Goal: Task Accomplishment & Management: Manage account settings

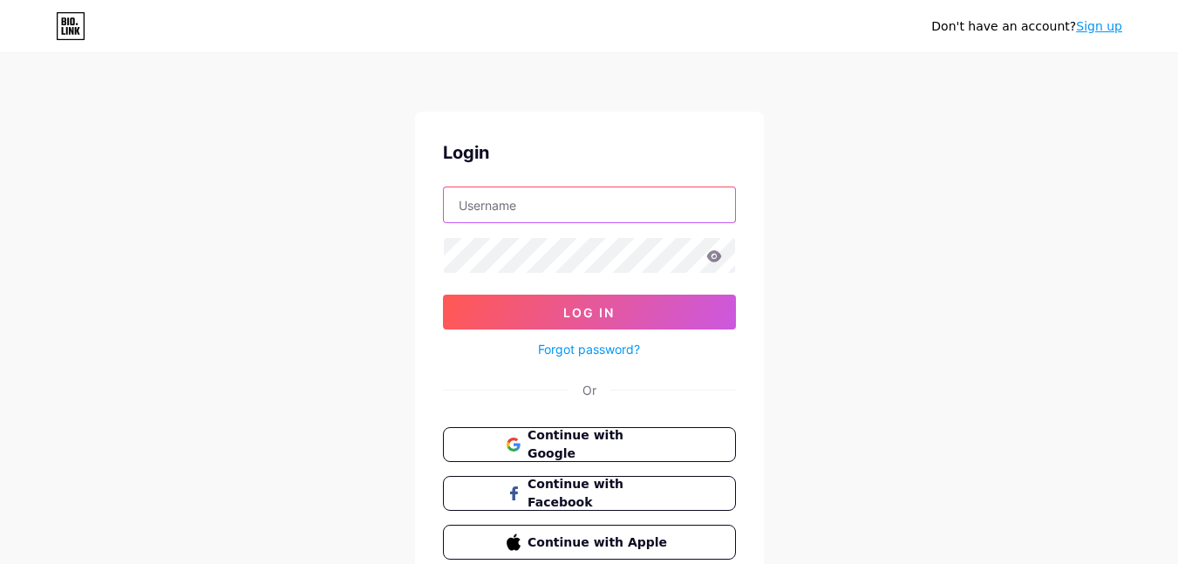
click at [531, 211] on input "text" at bounding box center [589, 204] width 291 height 35
type input "[DOMAIN_NAME][EMAIL_ADDRESS][DOMAIN_NAME]"
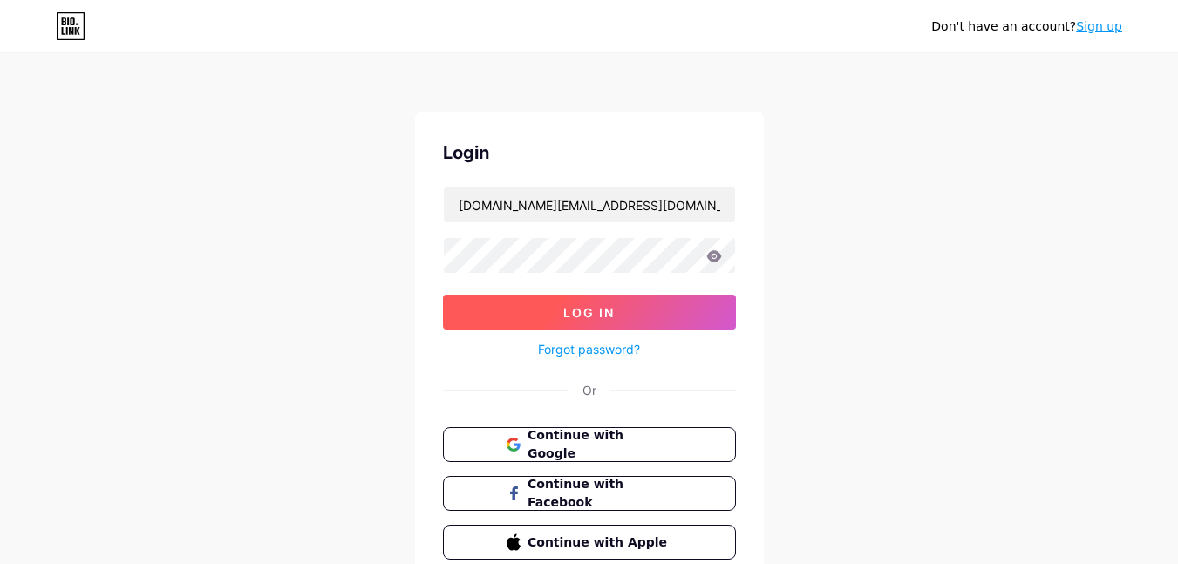
click at [554, 315] on button "Log In" at bounding box center [589, 312] width 293 height 35
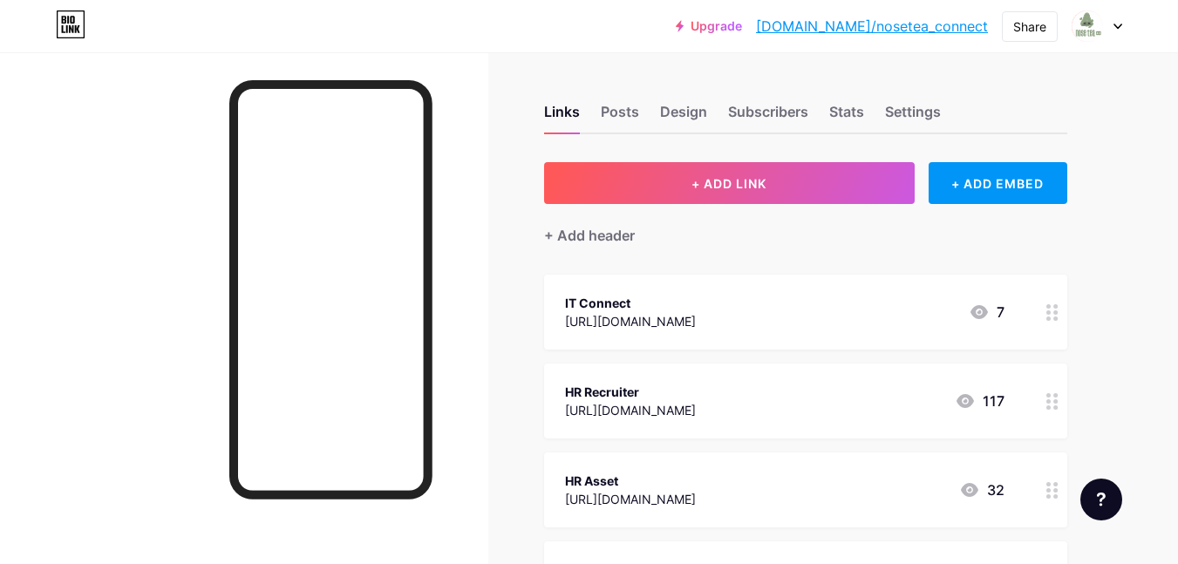
click at [1117, 29] on icon at bounding box center [1117, 27] width 9 height 6
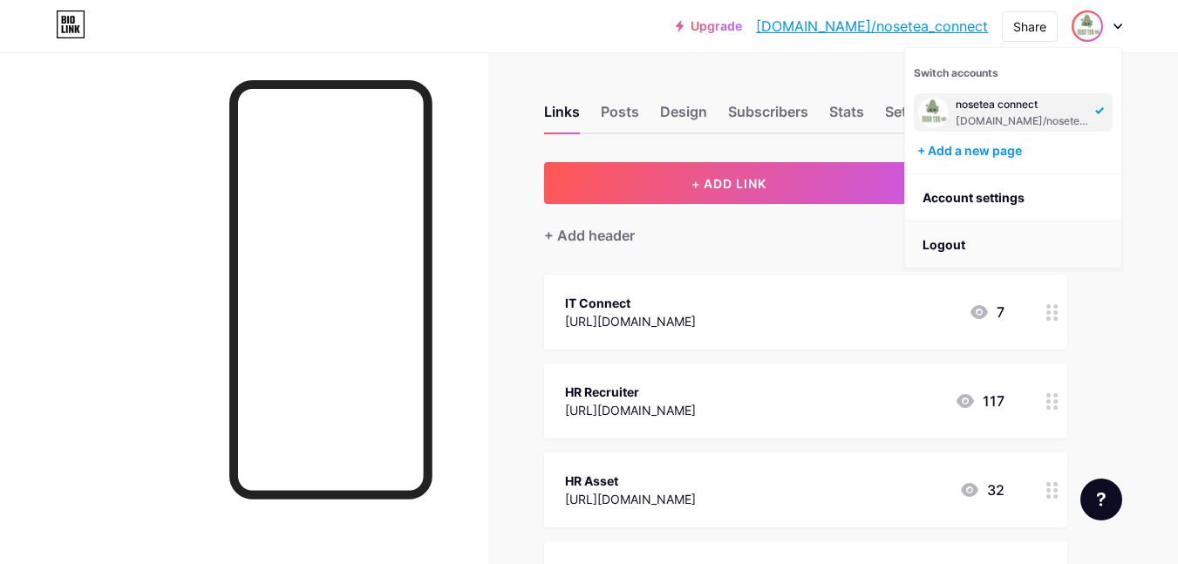
click at [962, 251] on li "Logout" at bounding box center [1013, 244] width 216 height 47
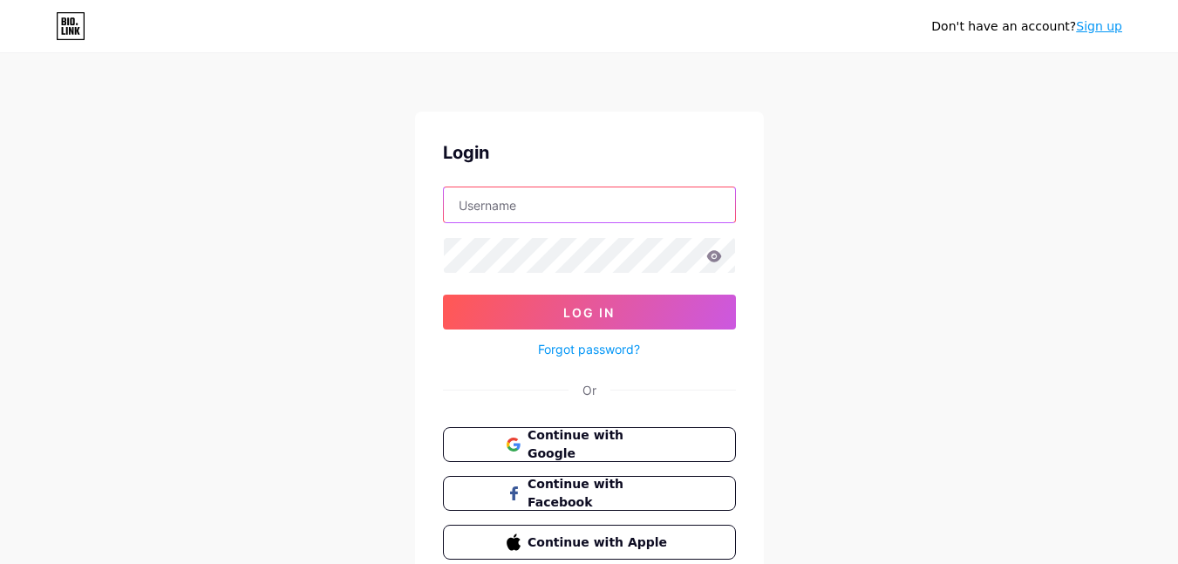
click at [561, 198] on input "text" at bounding box center [589, 204] width 291 height 35
paste input "[EMAIL_ADDRESS][DOMAIN_NAME]"
type input "[EMAIL_ADDRESS][DOMAIN_NAME]"
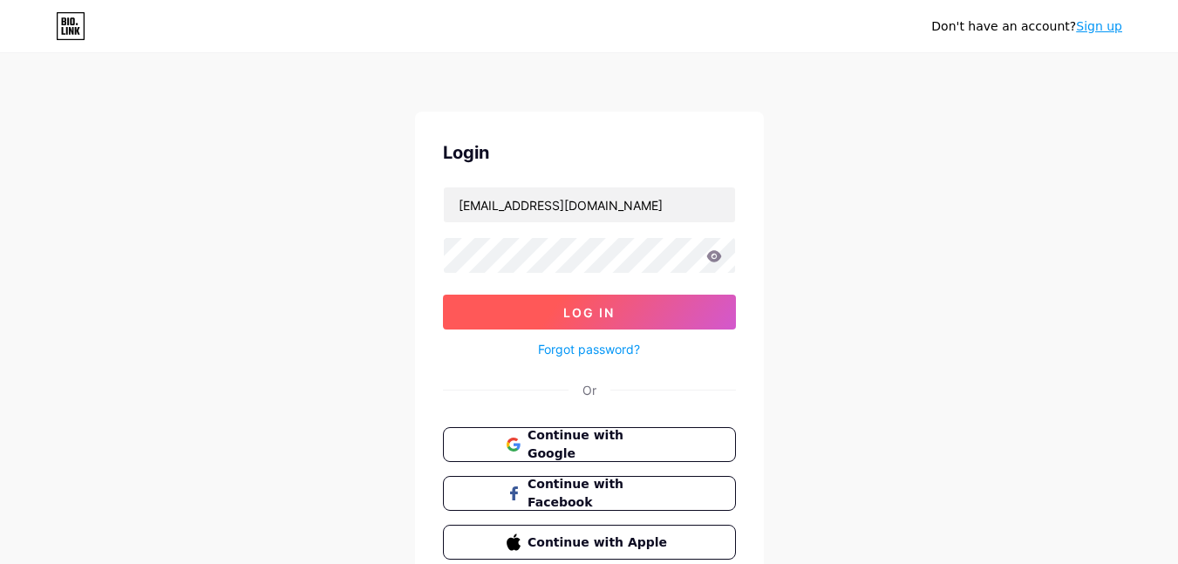
click at [560, 312] on button "Log In" at bounding box center [589, 312] width 293 height 35
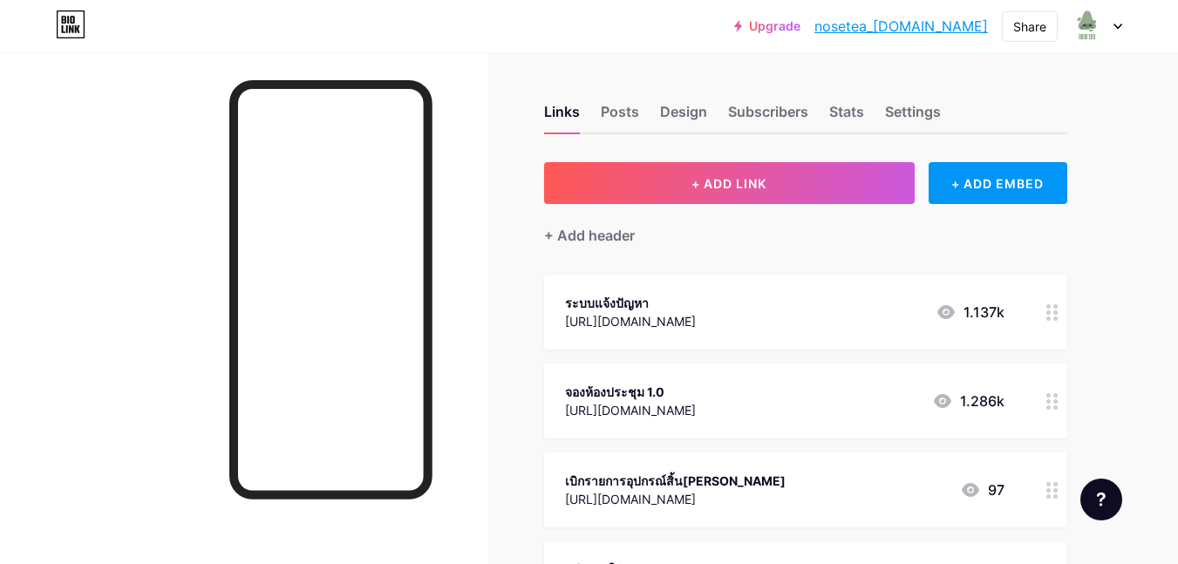
click at [1124, 23] on div "Upgrade nosetea_[DOMAIN_NAME]... nosetea_[DOMAIN_NAME] Share Switch accounts NO…" at bounding box center [589, 25] width 1178 height 31
click at [1117, 24] on icon at bounding box center [1117, 27] width 9 height 6
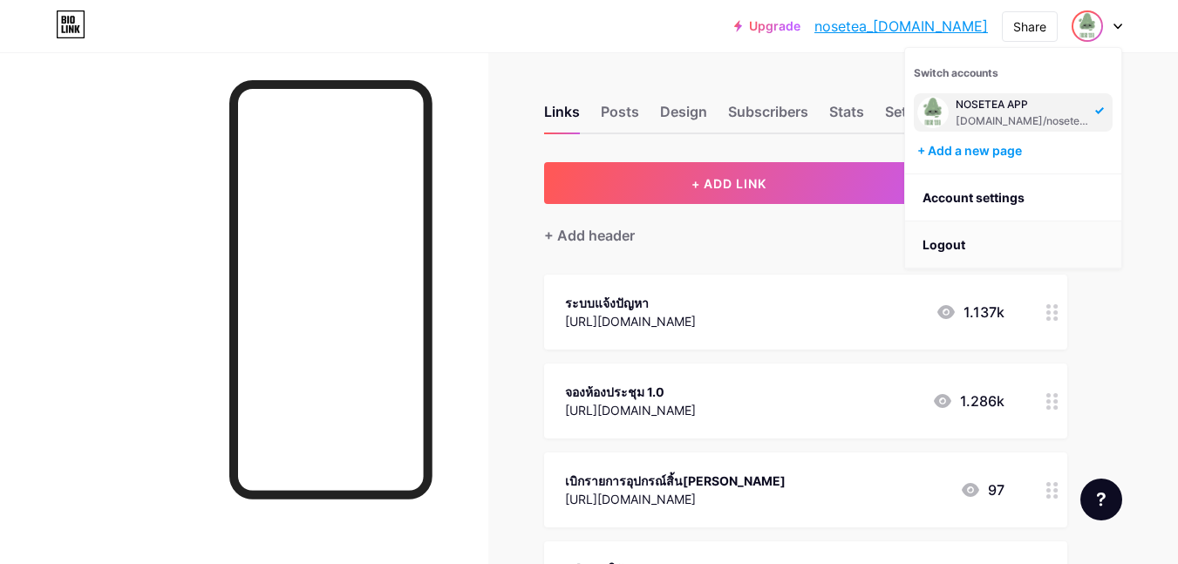
click at [988, 239] on li "Logout" at bounding box center [1013, 244] width 216 height 47
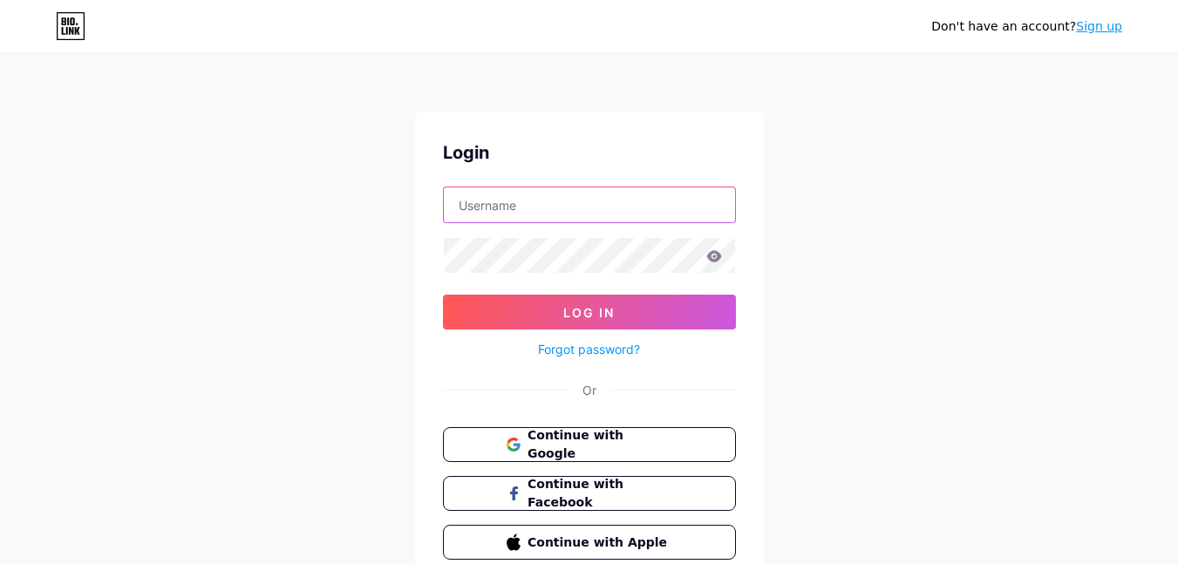
click at [546, 218] on input "text" at bounding box center [589, 204] width 291 height 35
paste input "[EMAIL_ADDRESS][DOMAIN_NAME]"
type input "[EMAIL_ADDRESS][DOMAIN_NAME]"
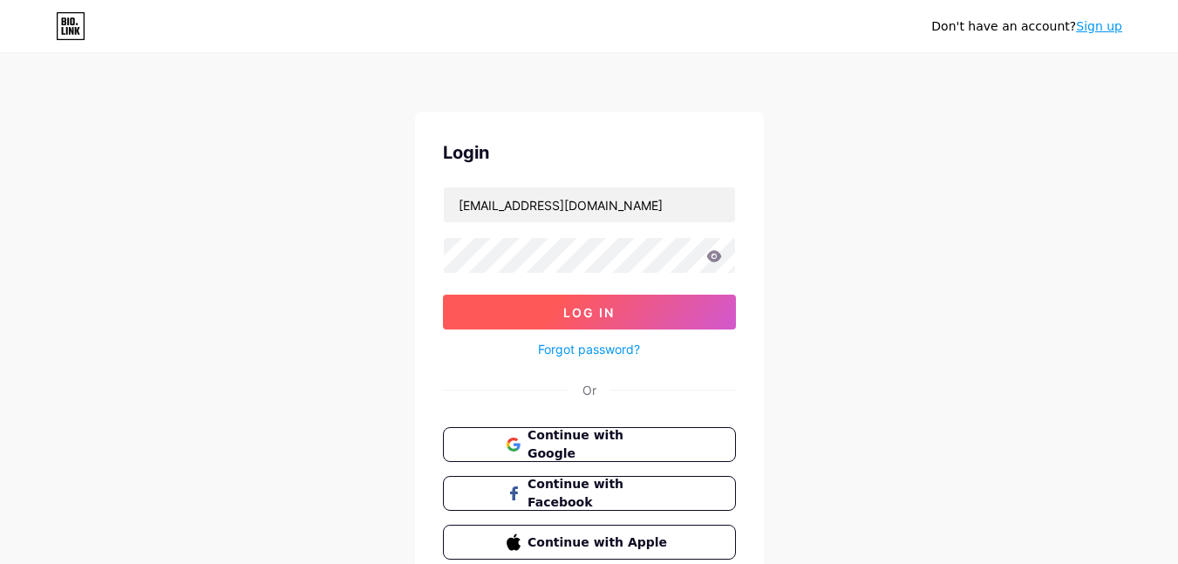
click at [576, 309] on span "Log In" at bounding box center [588, 312] width 51 height 15
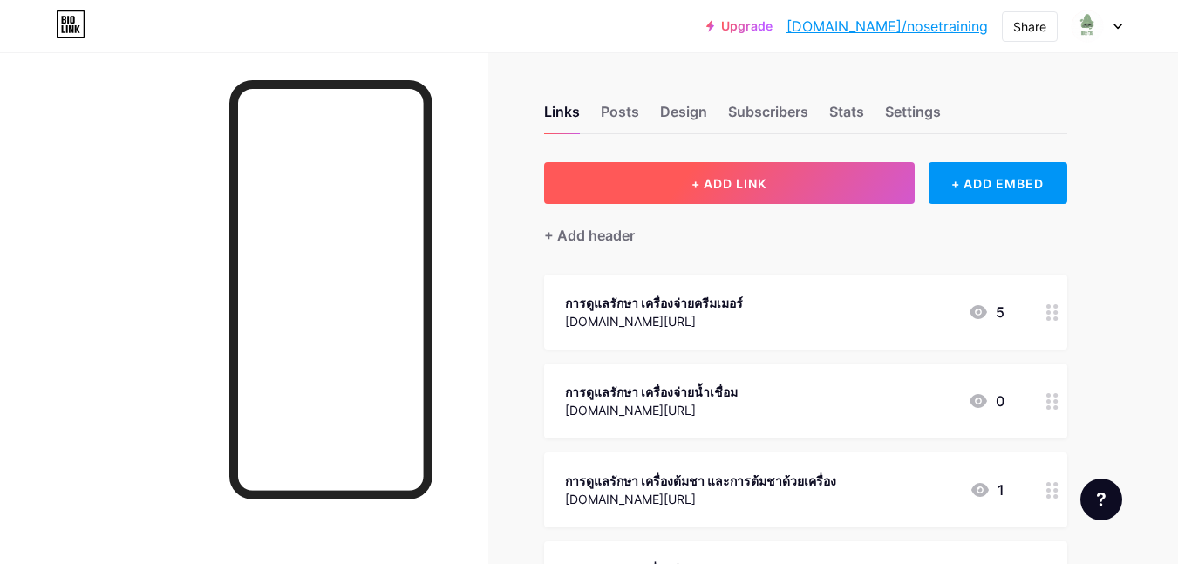
click at [745, 179] on span "+ ADD LINK" at bounding box center [728, 183] width 75 height 15
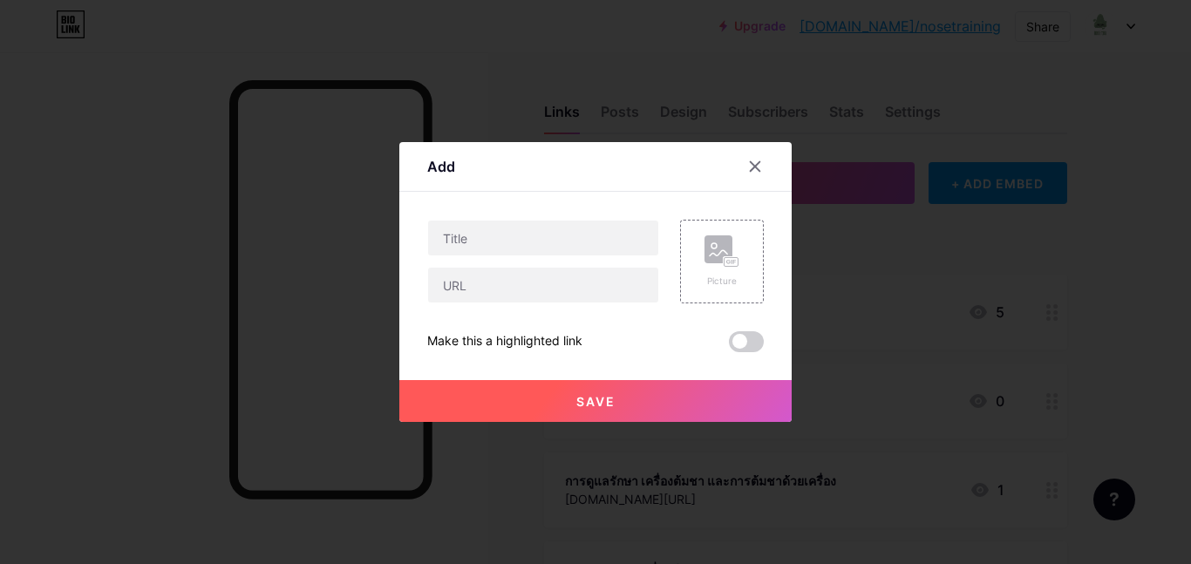
click at [937, 241] on div at bounding box center [595, 282] width 1191 height 564
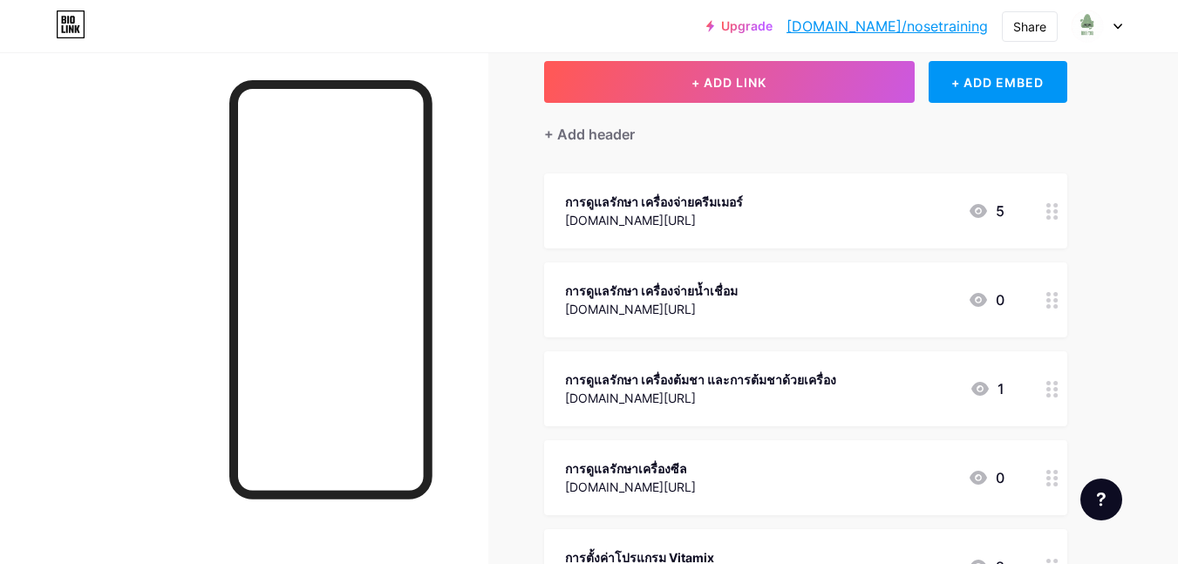
scroll to position [85, 0]
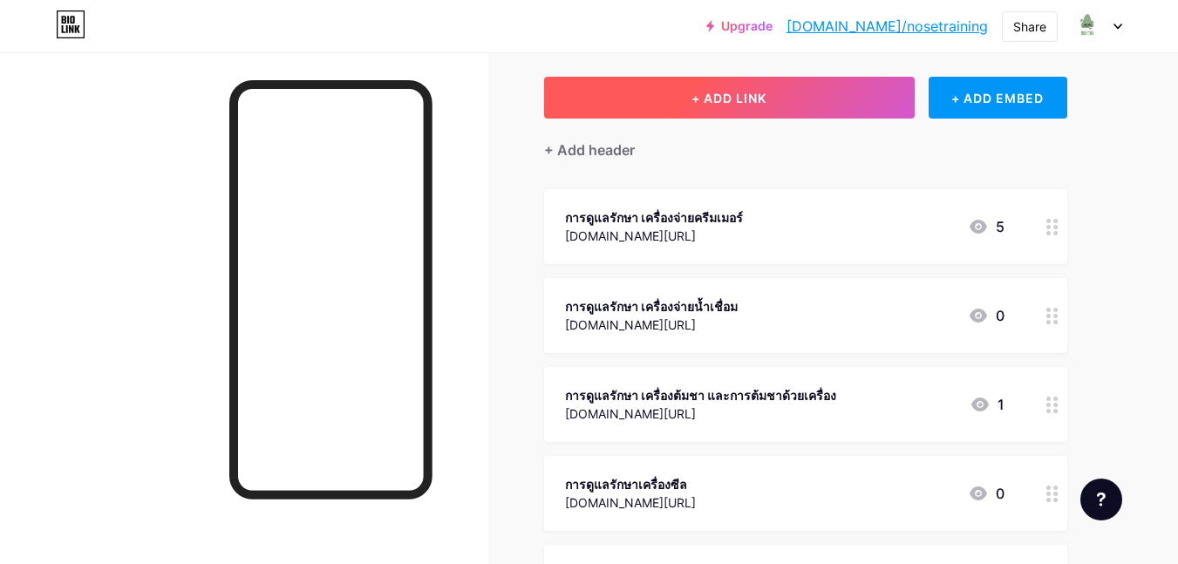
click at [671, 97] on button "+ ADD LINK" at bounding box center [729, 98] width 370 height 42
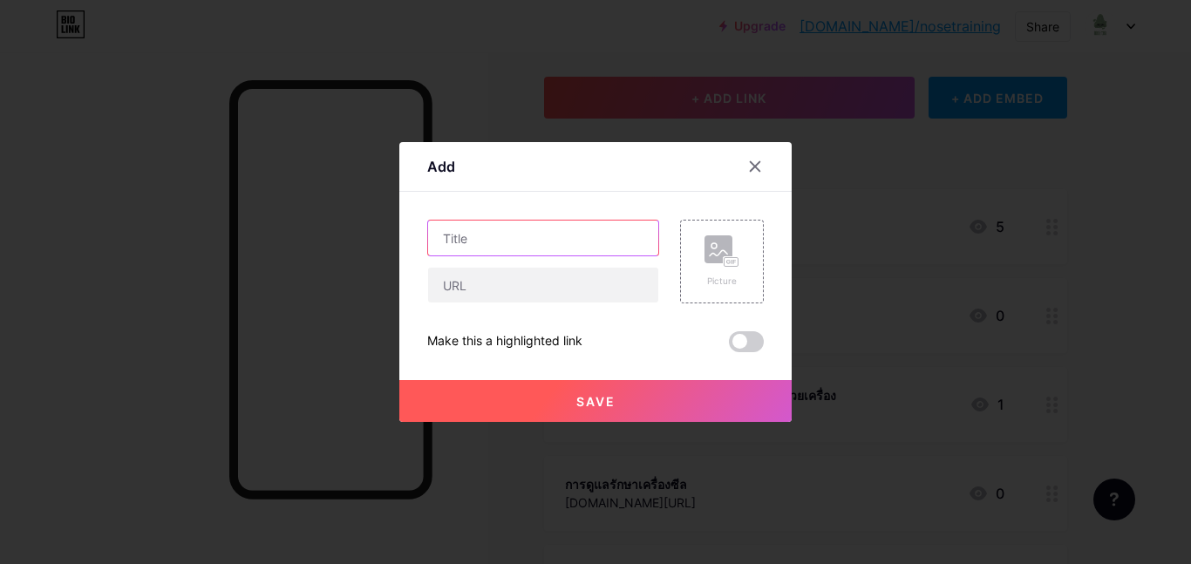
click at [520, 241] on input "text" at bounding box center [543, 238] width 230 height 35
paste input "การดูแลรักษา อุปกรณ์ทั่วไป"
type input "การดูแลรักษา อุปกรณ์ทั่วไป"
click at [577, 400] on span "Save" at bounding box center [595, 401] width 39 height 15
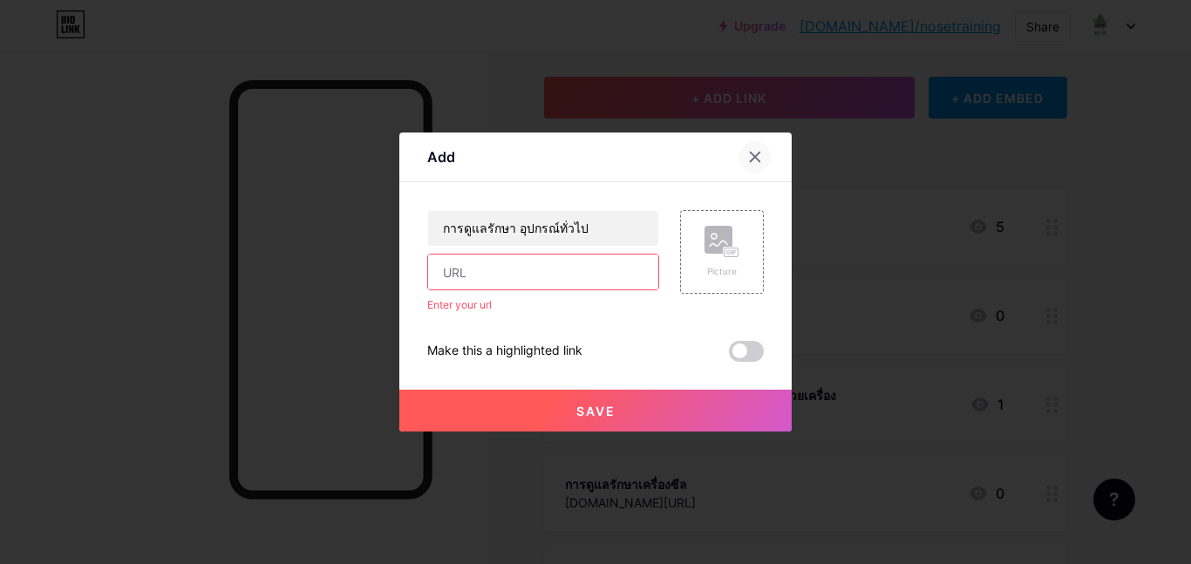
click at [763, 162] on div at bounding box center [754, 156] width 31 height 31
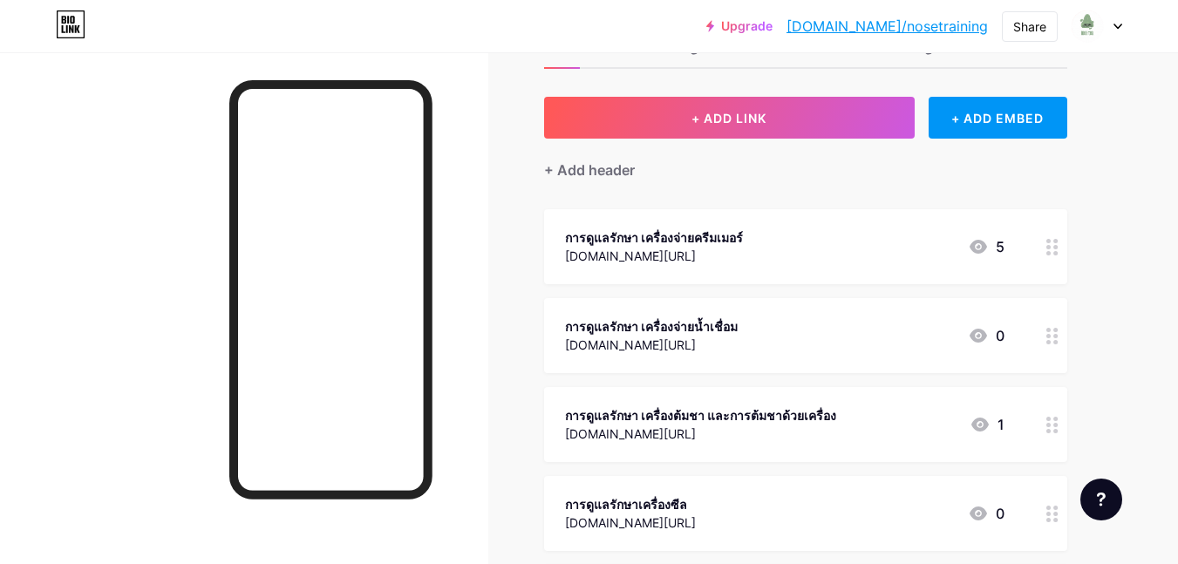
scroll to position [436, 0]
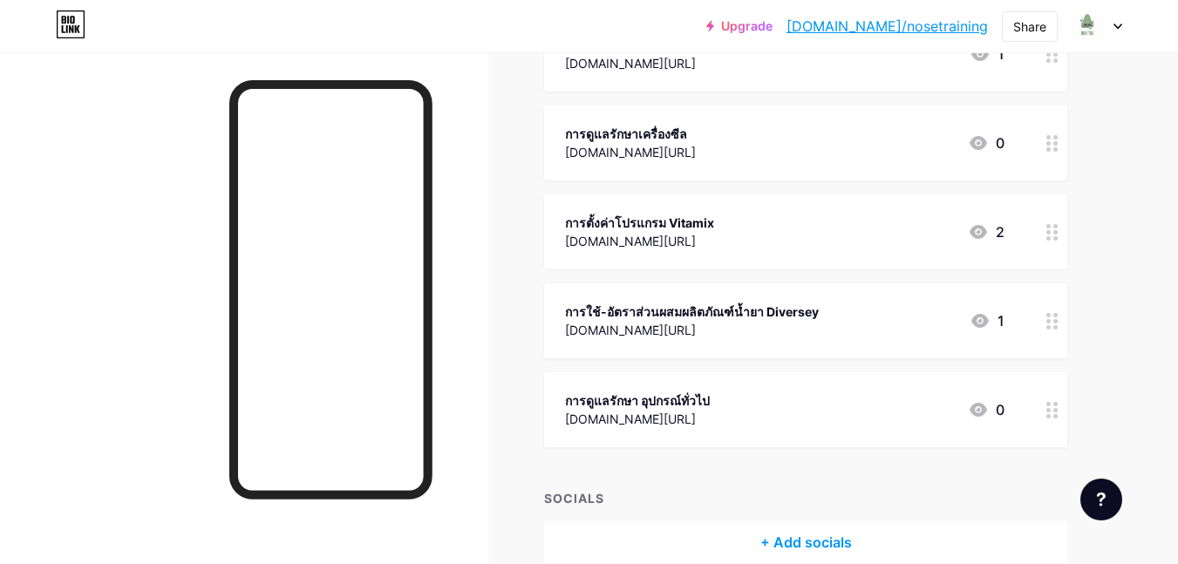
click at [677, 416] on div "[DOMAIN_NAME][URL]" at bounding box center [637, 419] width 145 height 18
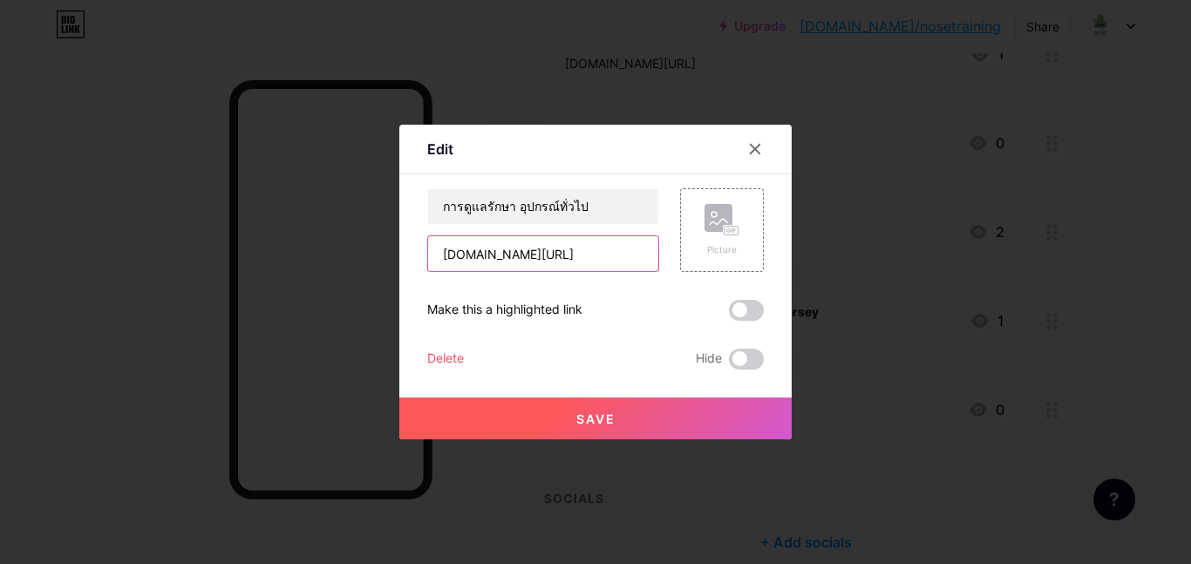
click at [616, 255] on input "[DOMAIN_NAME][URL]" at bounding box center [543, 253] width 230 height 35
click at [755, 147] on icon at bounding box center [755, 149] width 14 height 14
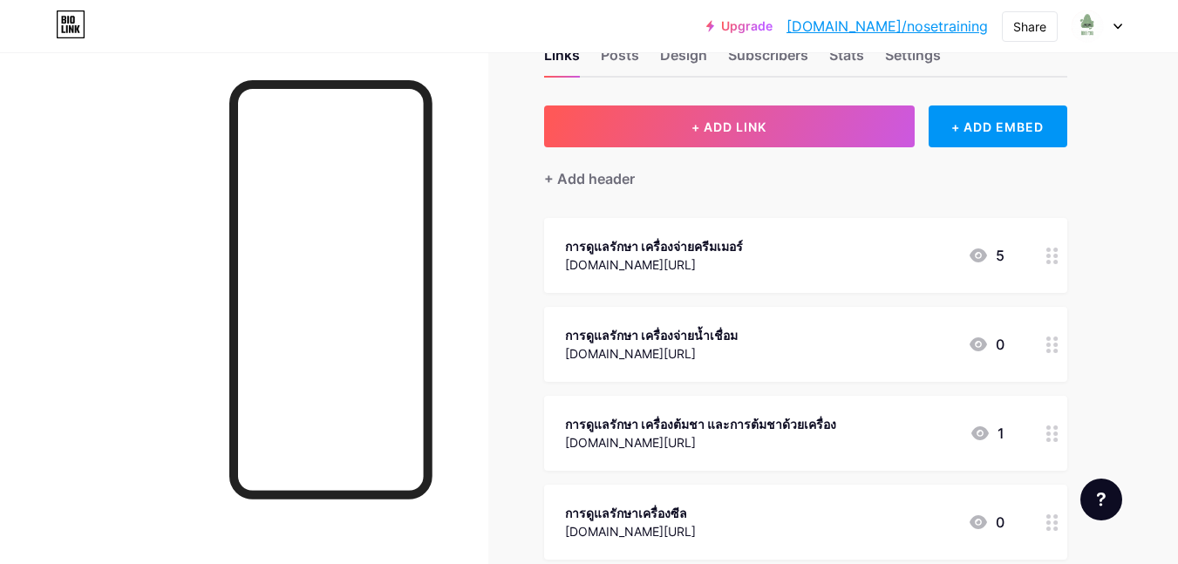
scroll to position [0, 0]
